Goal: Task Accomplishment & Management: Use online tool/utility

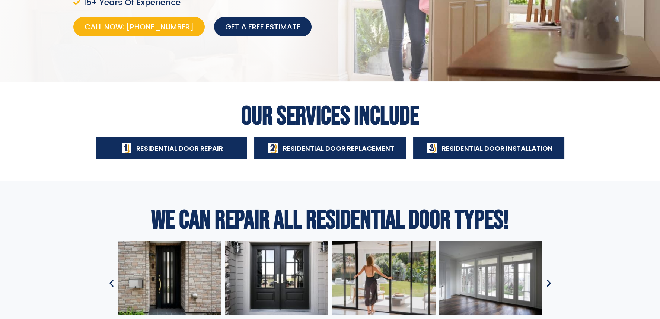
scroll to position [186, 0]
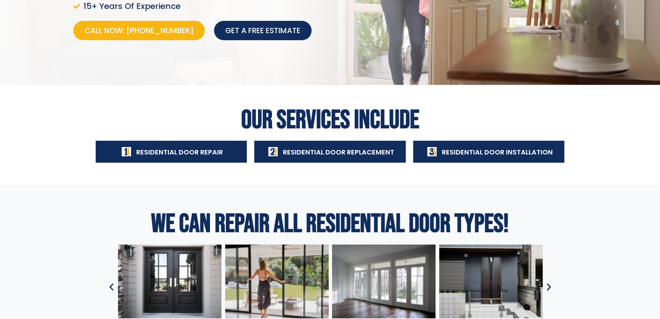
click at [176, 150] on span "Residential Door Repair" at bounding box center [179, 151] width 87 height 9
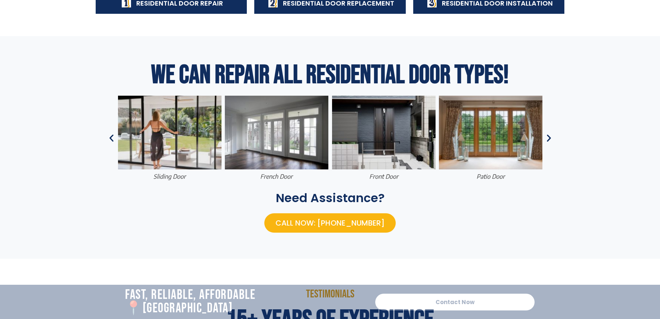
scroll to position [335, 0]
click at [550, 137] on icon "Next slide" at bounding box center [548, 138] width 9 height 9
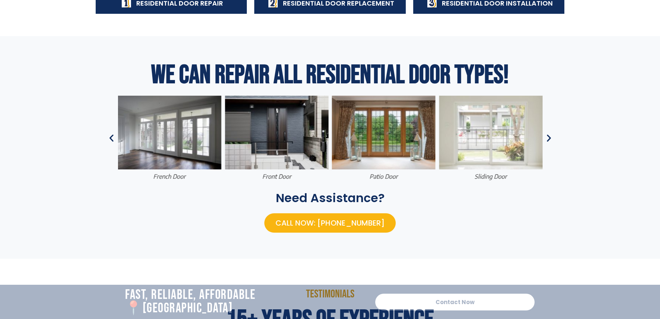
click at [550, 137] on icon "Next slide" at bounding box center [548, 138] width 9 height 9
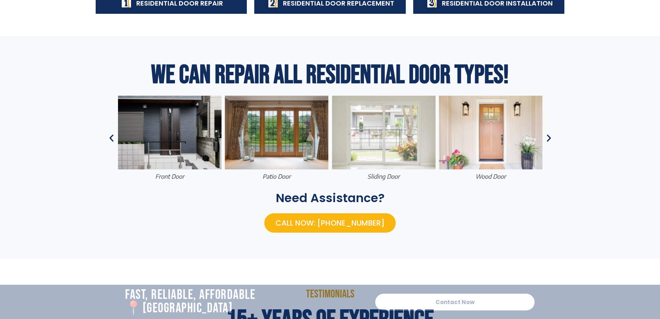
click at [550, 137] on icon "Next slide" at bounding box center [548, 138] width 9 height 9
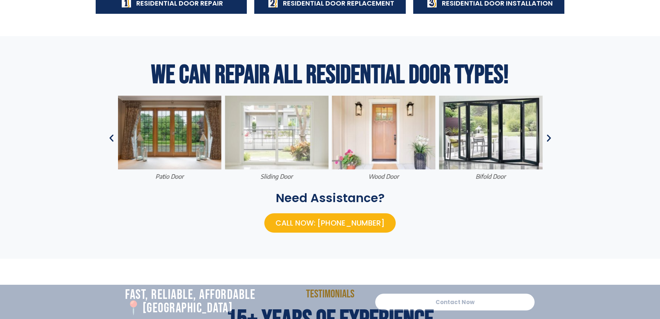
click at [550, 137] on icon "Next slide" at bounding box center [548, 138] width 9 height 9
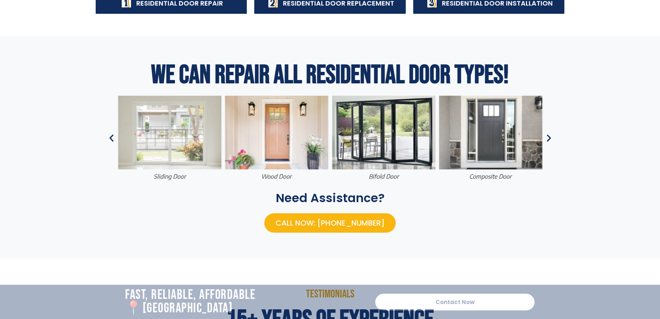
click at [550, 137] on icon "Next slide" at bounding box center [548, 138] width 9 height 9
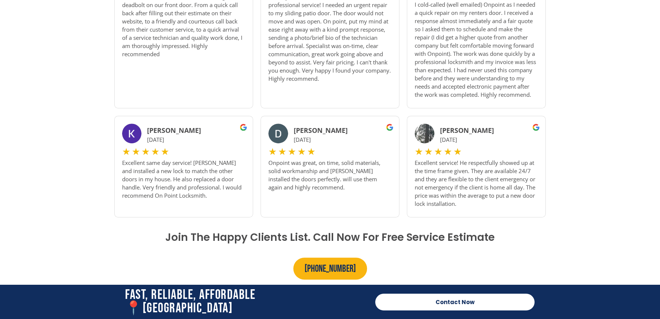
scroll to position [782, 0]
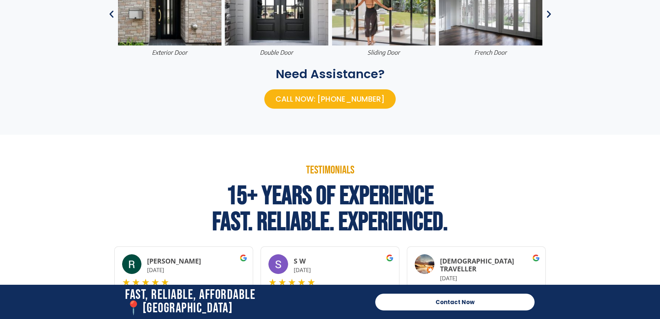
scroll to position [484, 0]
